Goal: Task Accomplishment & Management: Manage account settings

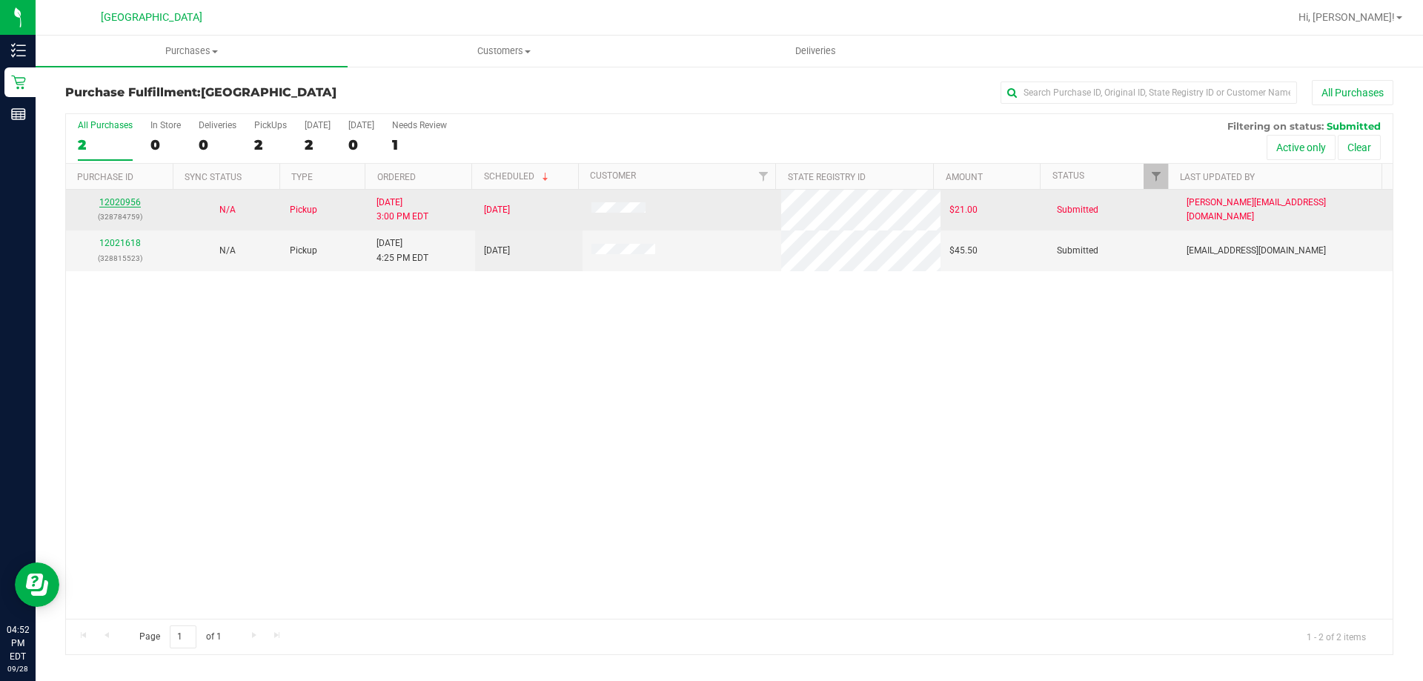
click at [116, 207] on link "12020956" at bounding box center [120, 202] width 42 height 10
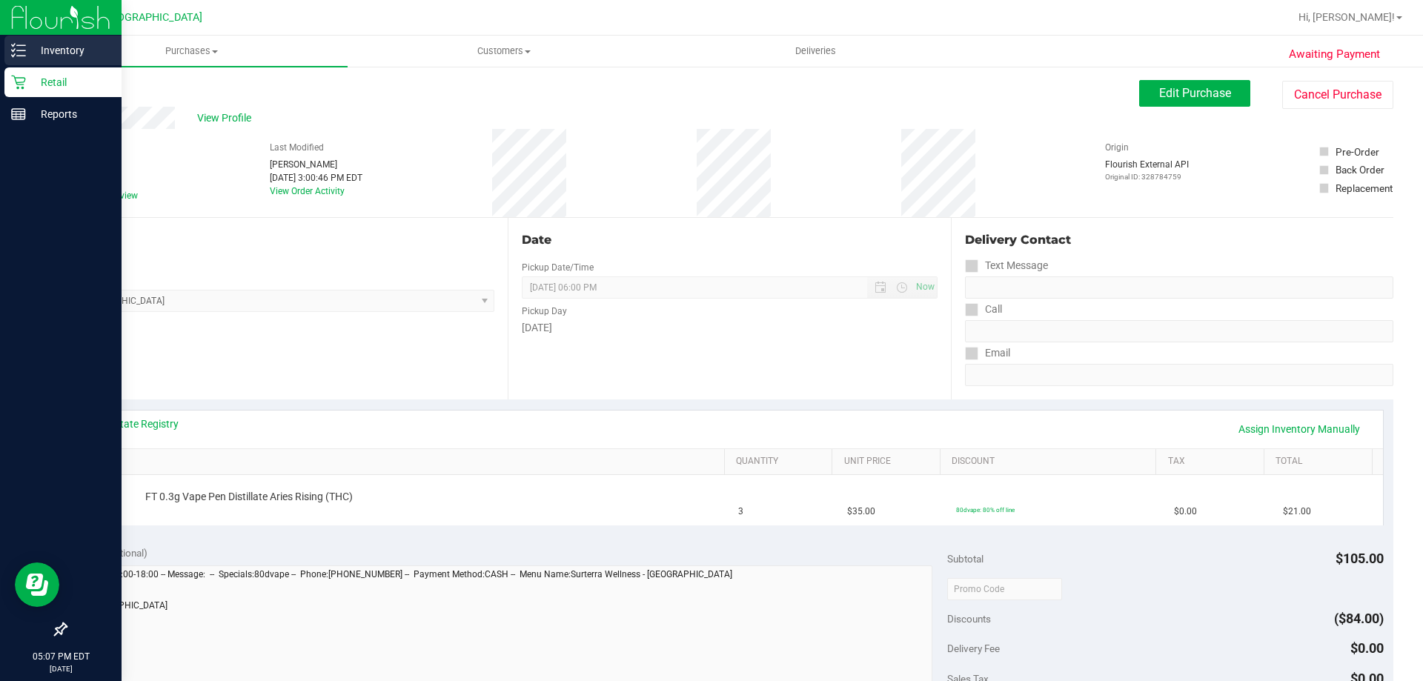
click at [30, 59] on div "Inventory" at bounding box center [62, 51] width 117 height 30
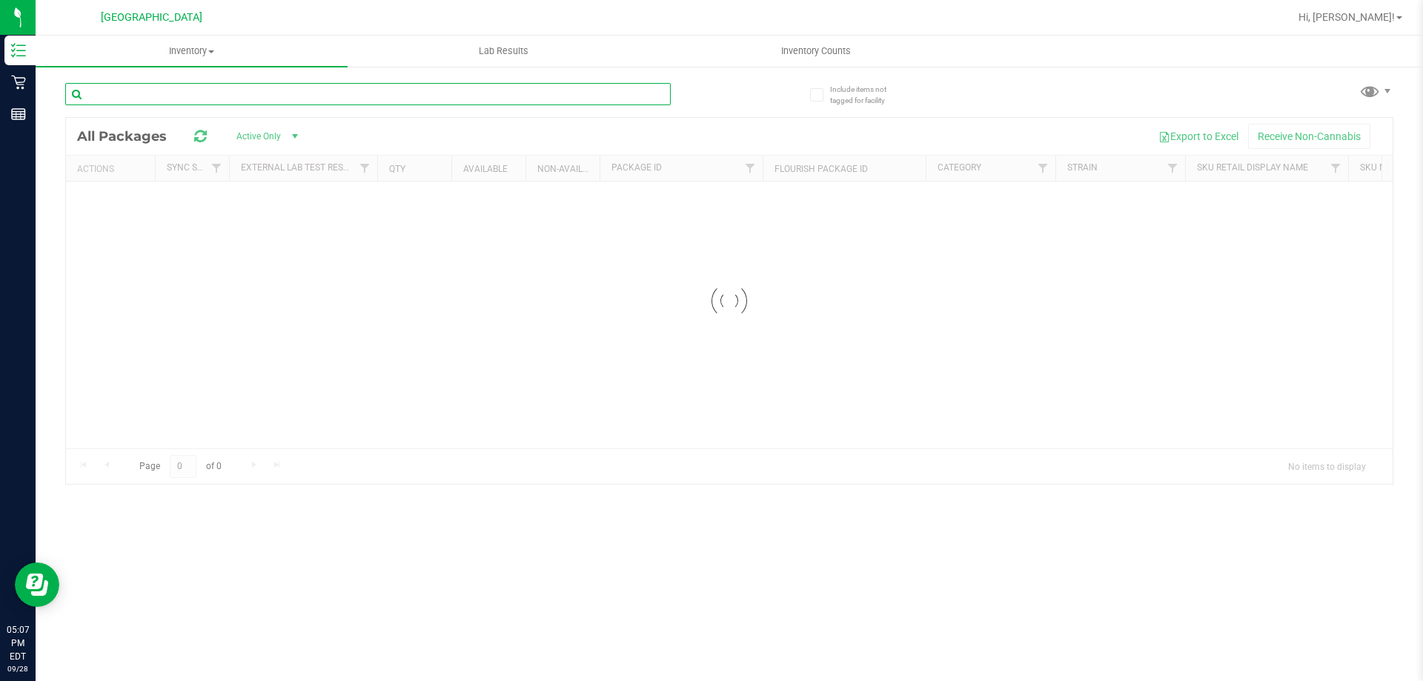
click at [239, 98] on input "text" at bounding box center [368, 94] width 606 height 22
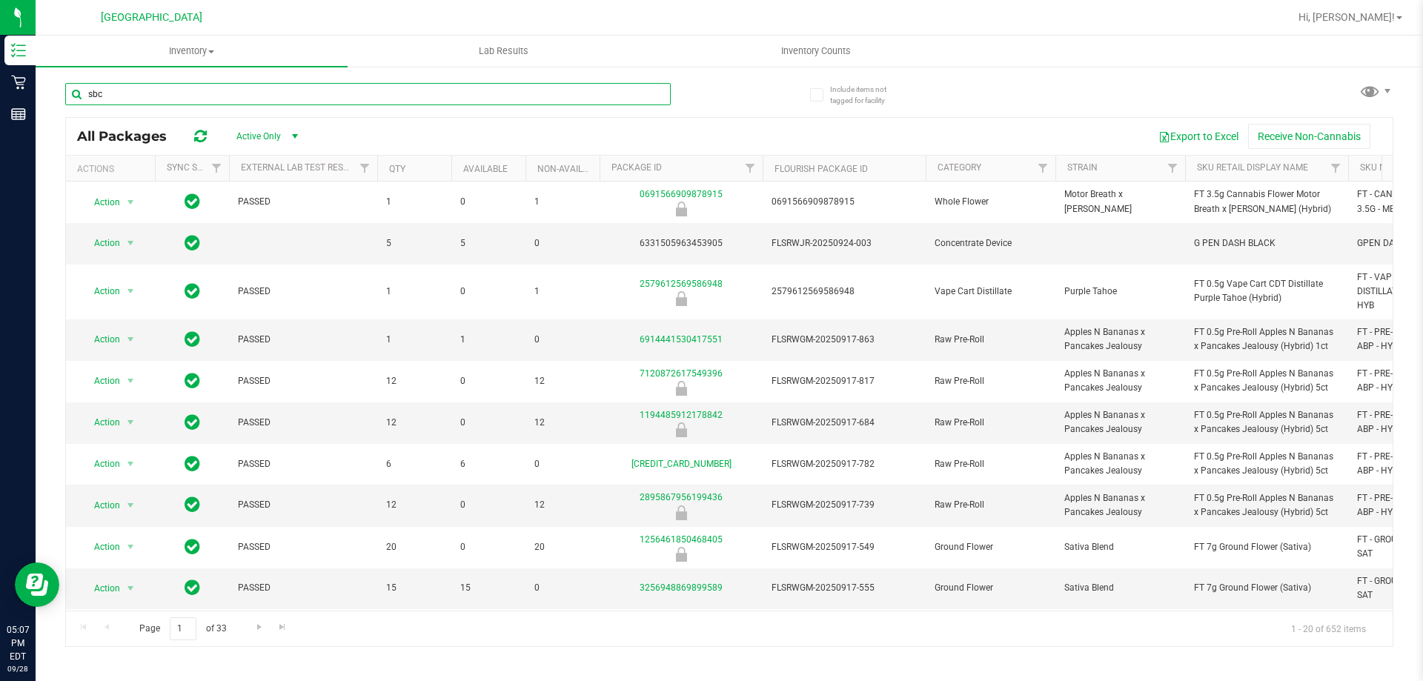
type input "sbc"
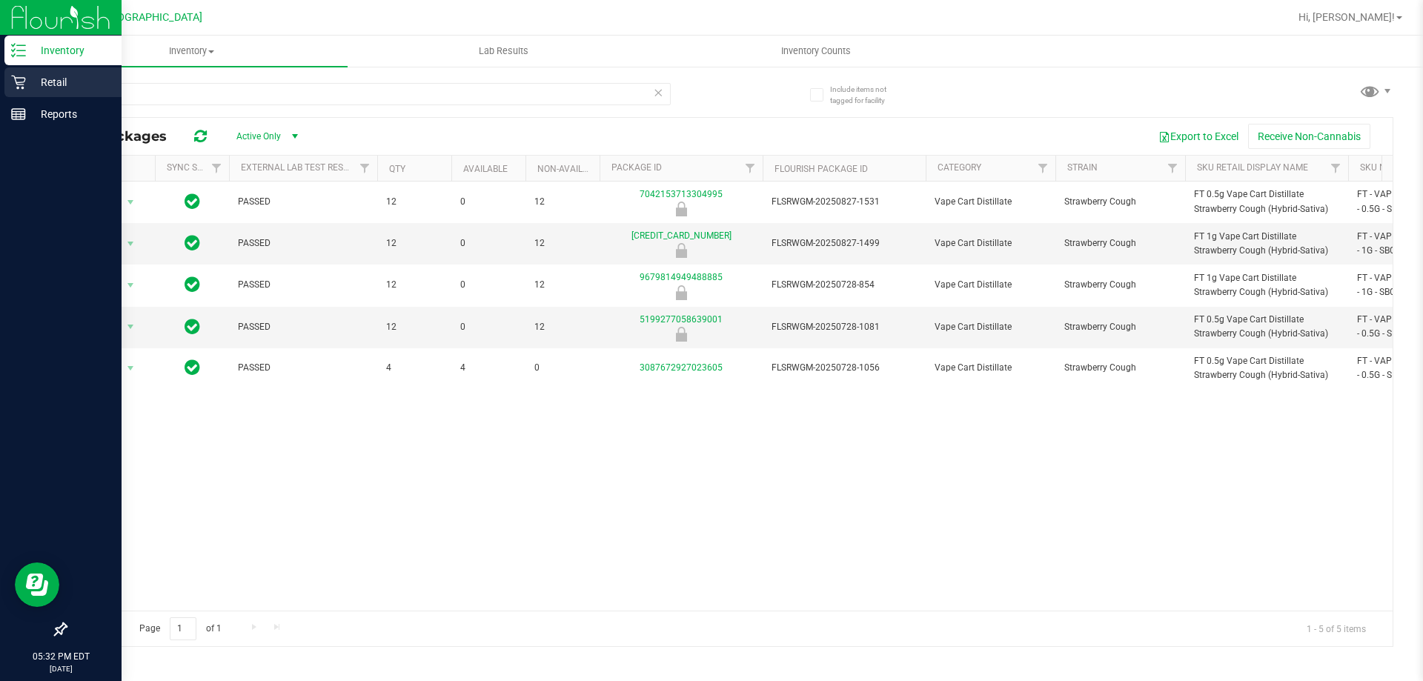
click at [55, 79] on p "Retail" at bounding box center [70, 82] width 89 height 18
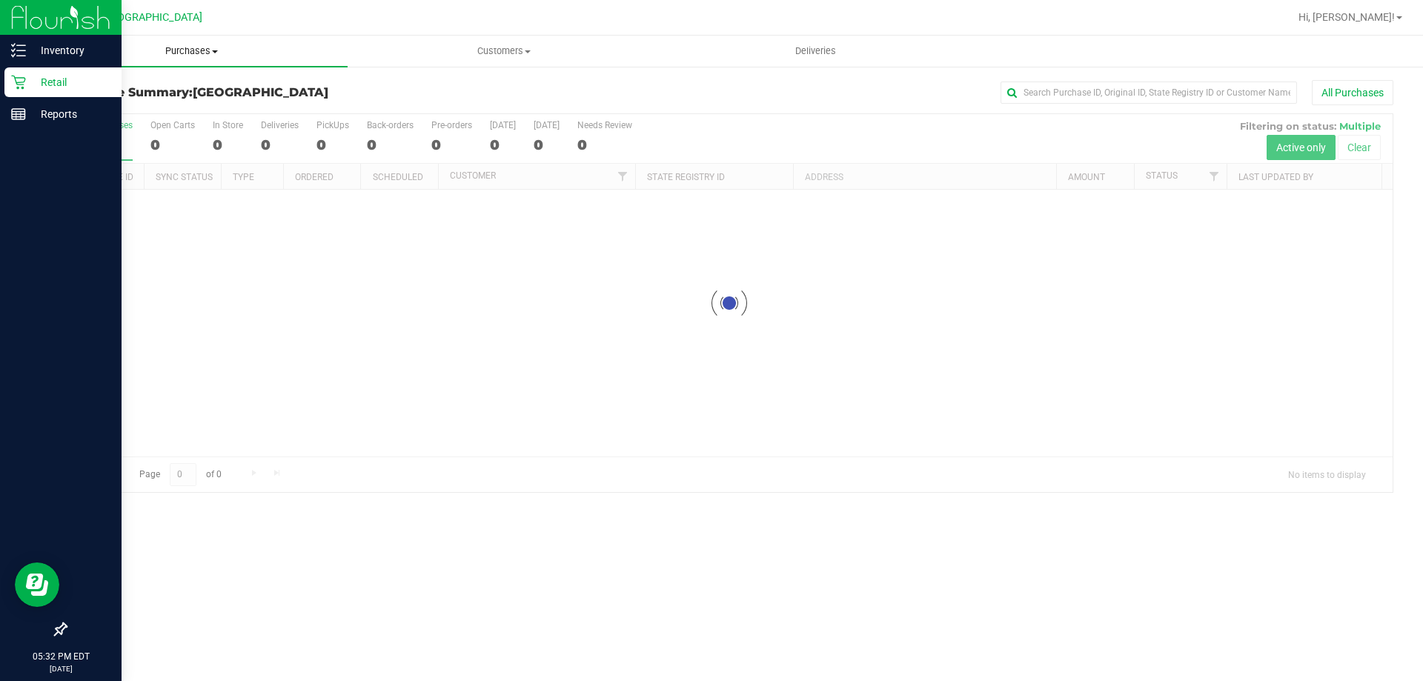
click at [202, 53] on span "Purchases" at bounding box center [192, 50] width 312 height 13
click at [142, 110] on li "Fulfillment" at bounding box center [192, 108] width 312 height 18
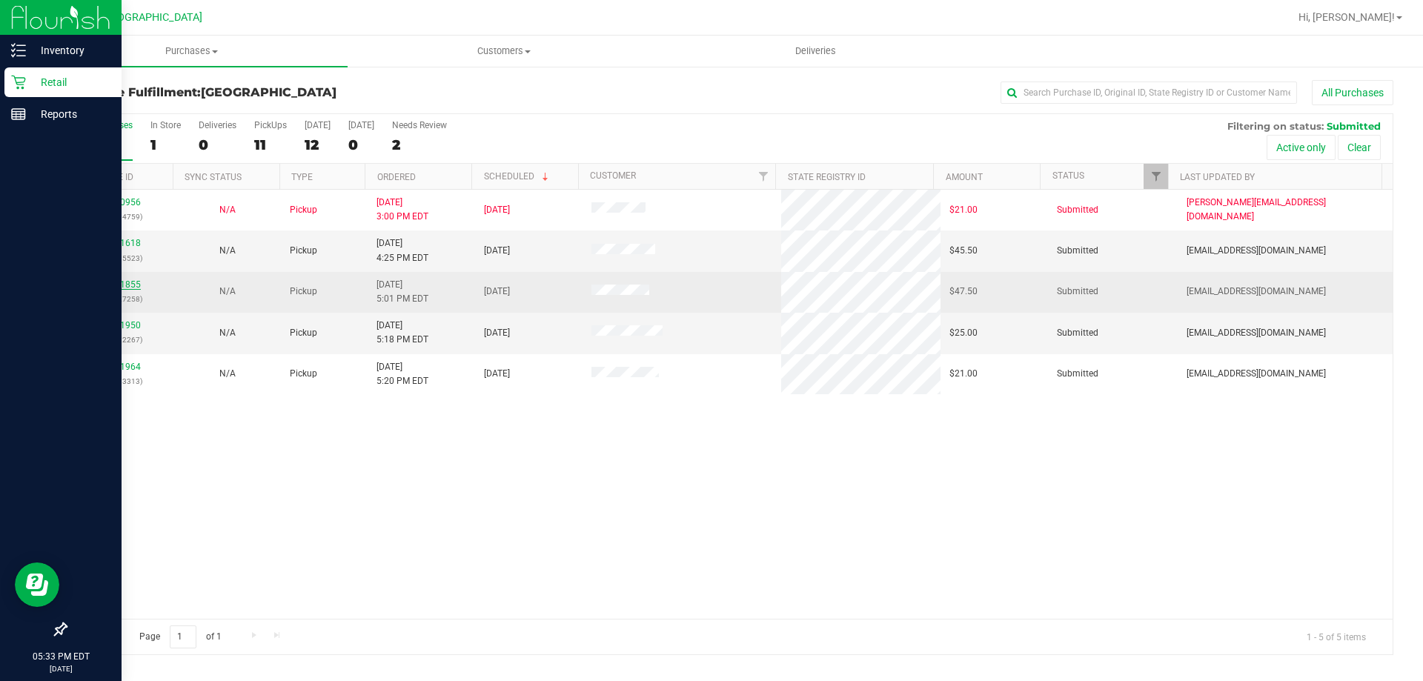
click at [128, 285] on link "12021855" at bounding box center [120, 284] width 42 height 10
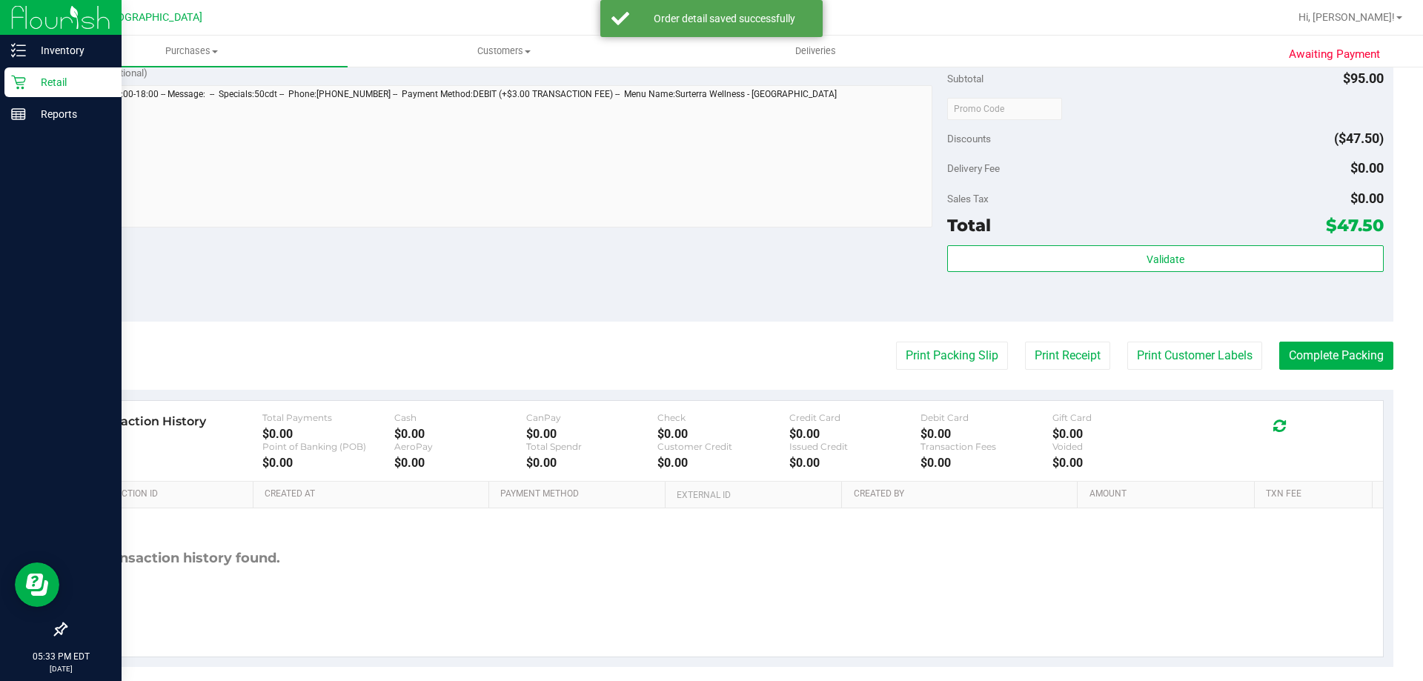
scroll to position [531, 0]
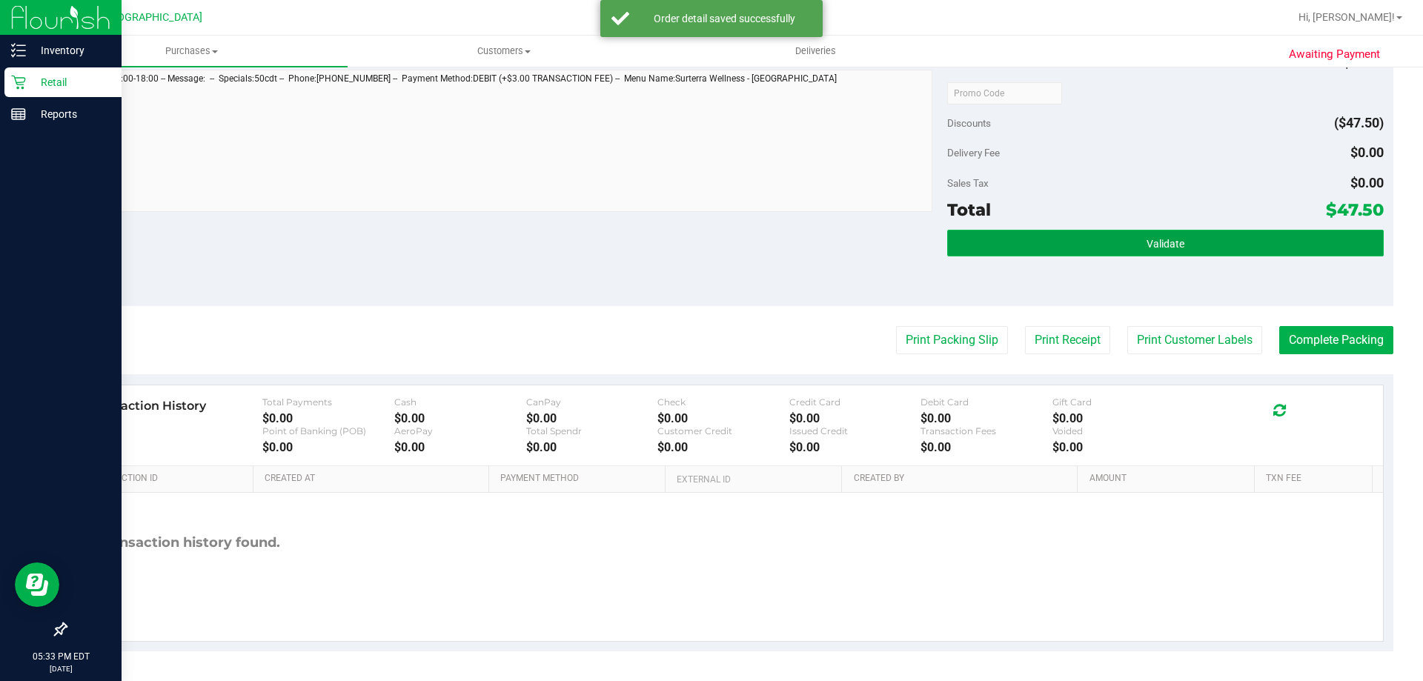
click at [1157, 245] on span "Validate" at bounding box center [1166, 244] width 38 height 12
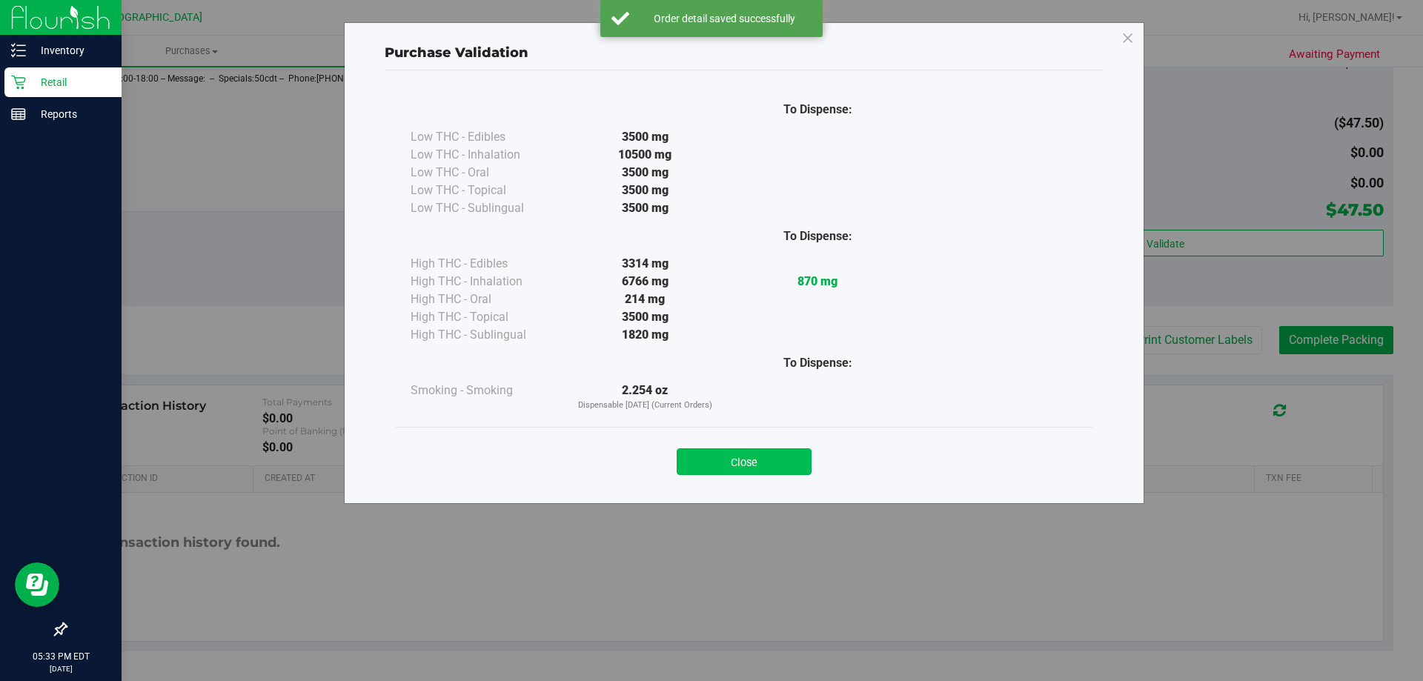
click at [775, 460] on button "Close" at bounding box center [744, 461] width 135 height 27
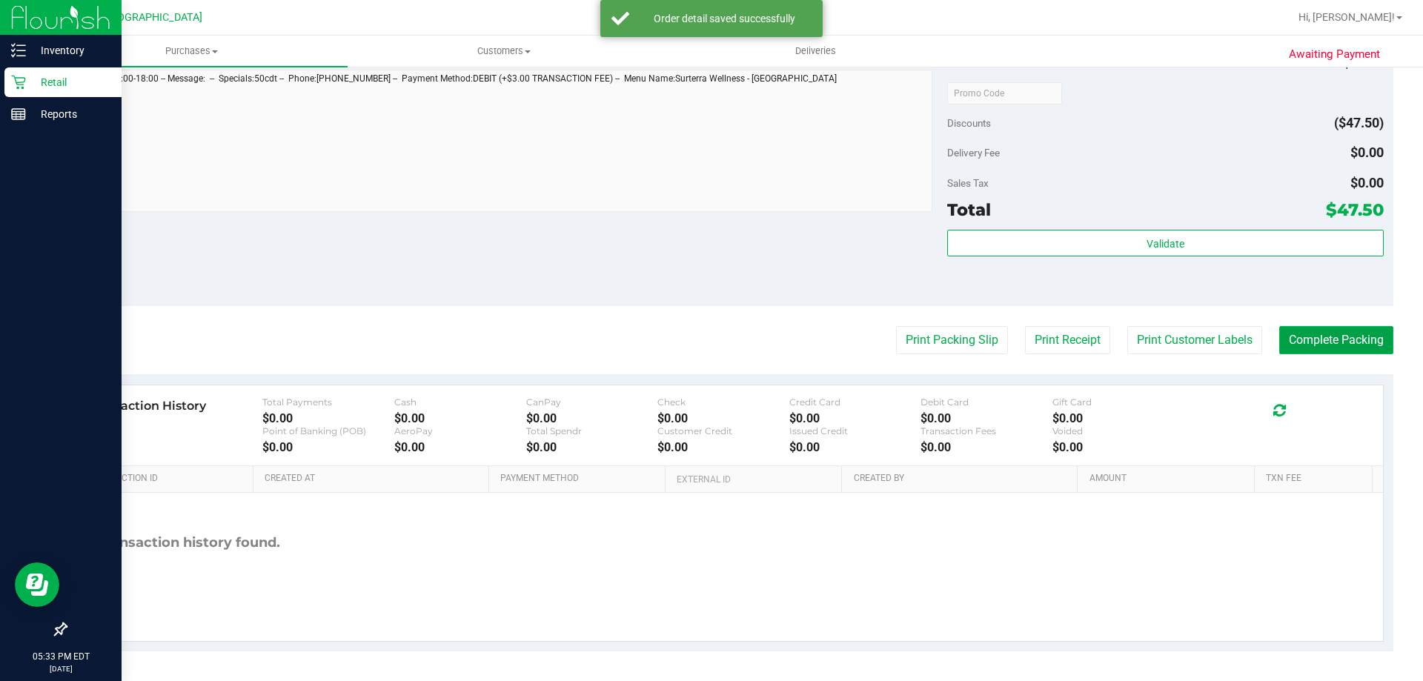
click at [1348, 334] on button "Complete Packing" at bounding box center [1337, 340] width 114 height 28
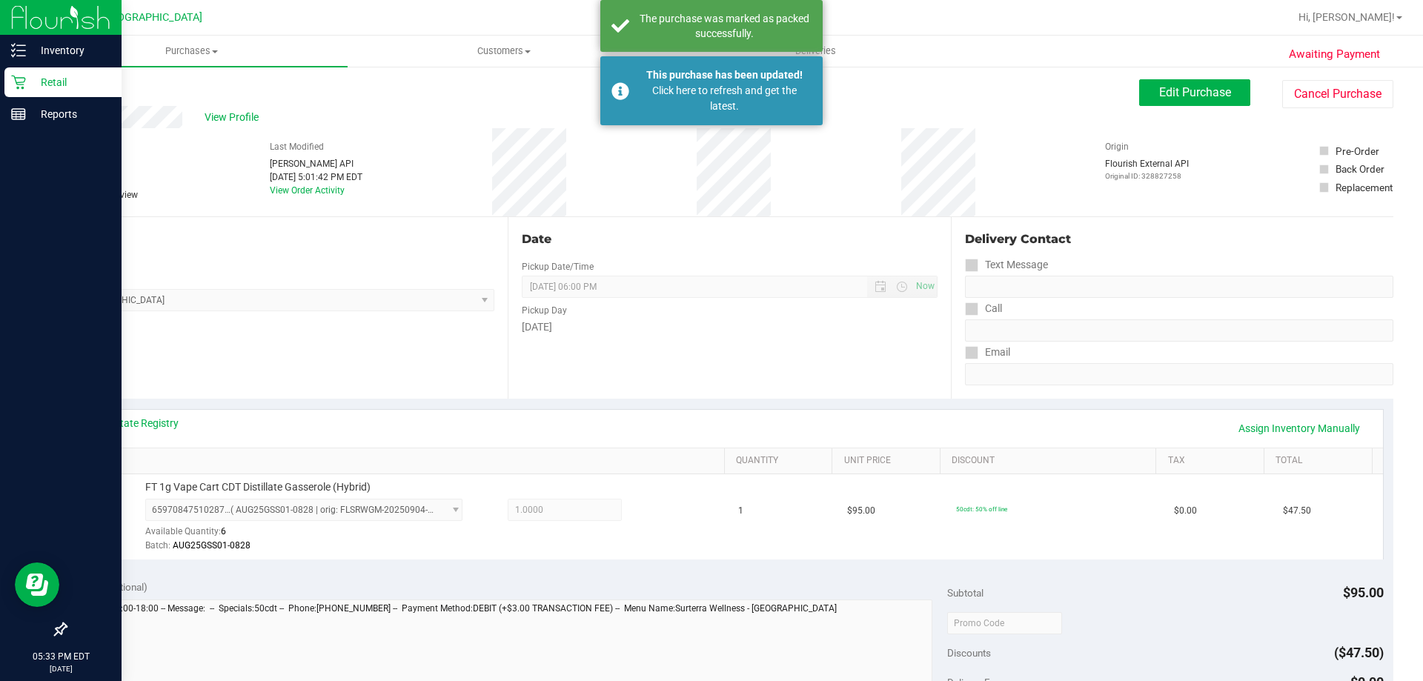
scroll to position [0, 0]
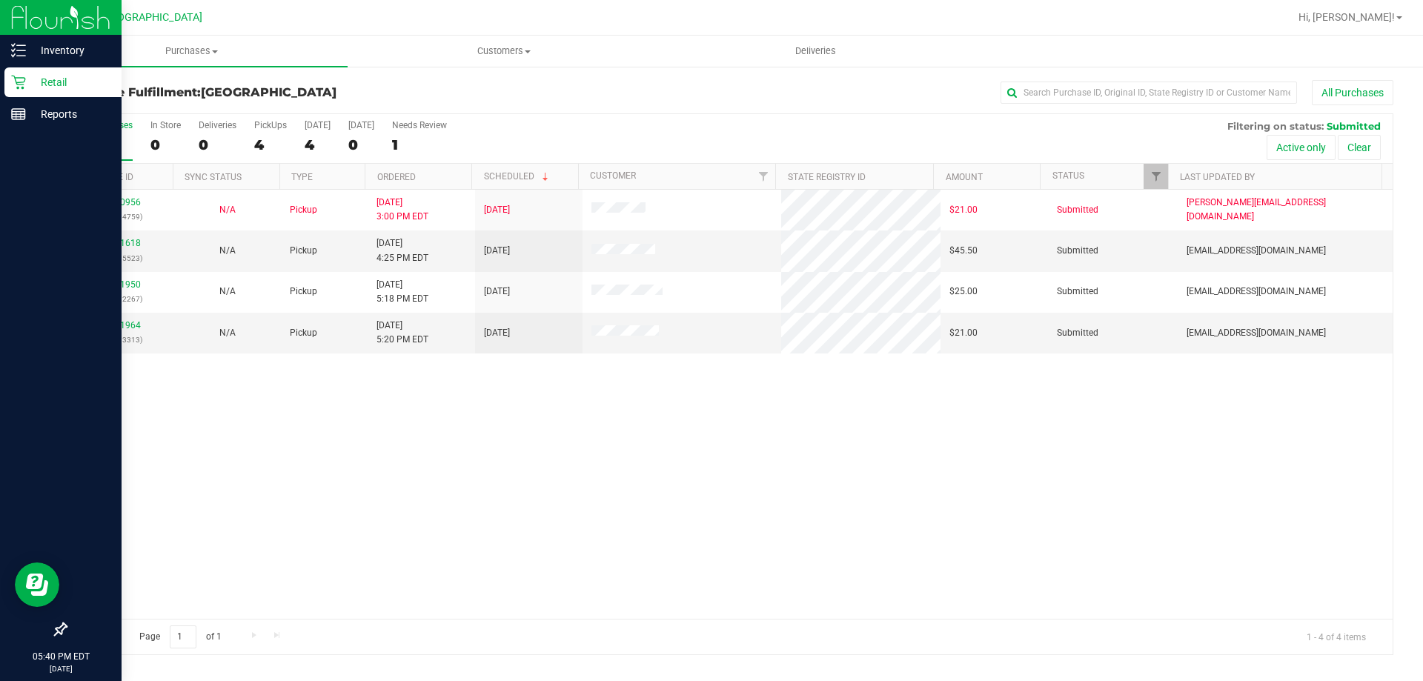
click at [1003, 492] on div "12020956 (328784759) N/A Pickup [DATE] 3:00 PM EDT 9/28/2025 $21.00 Submitted […" at bounding box center [729, 404] width 1327 height 429
click at [691, 508] on div "12020956 (328784759) N/A Pickup [DATE] 3:00 PM EDT 9/28/2025 $21.00 Submitted […" at bounding box center [729, 404] width 1327 height 429
